Goal: Entertainment & Leisure: Browse casually

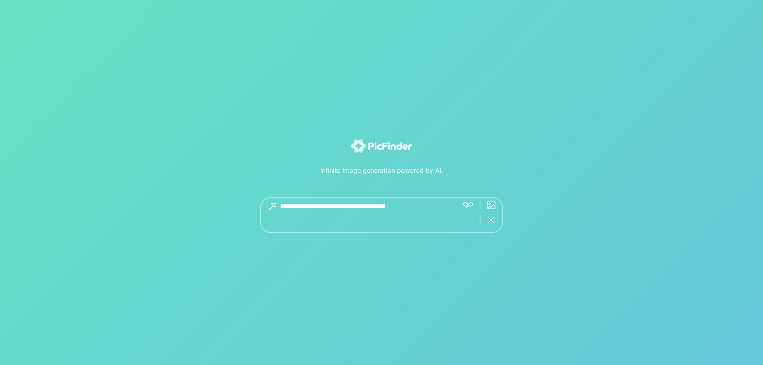
click at [391, 216] on textarea at bounding box center [366, 215] width 173 height 35
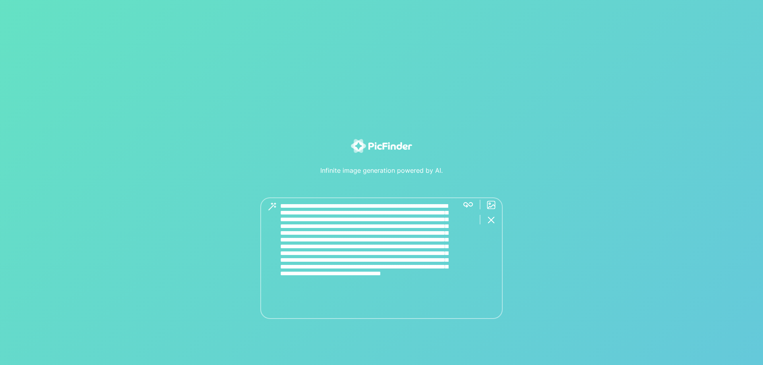
type textarea "**********"
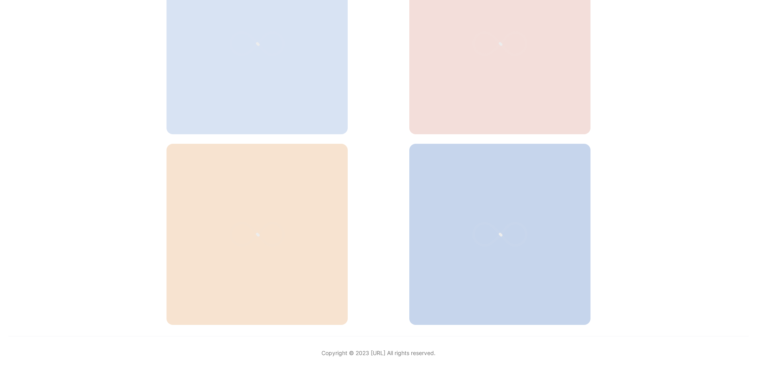
scroll to position [293, 0]
